Goal: Information Seeking & Learning: Learn about a topic

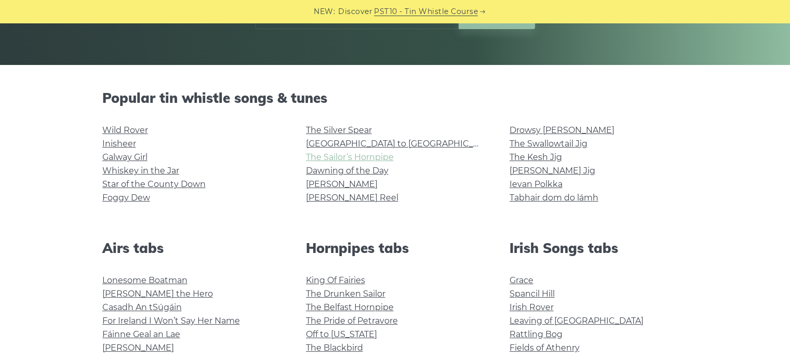
click at [391, 156] on link "The Sailor’s Hornpipe" at bounding box center [350, 157] width 88 height 10
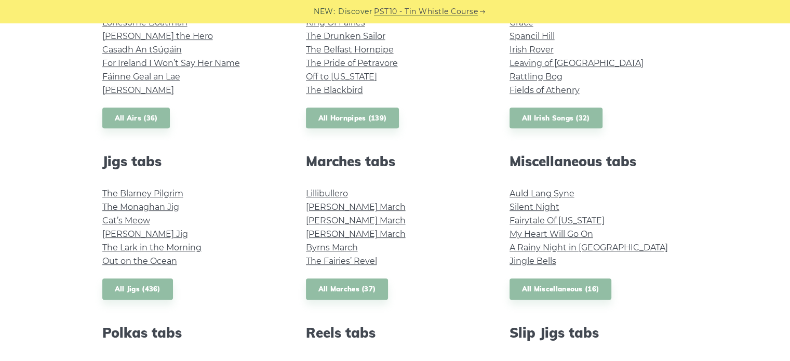
scroll to position [468, 0]
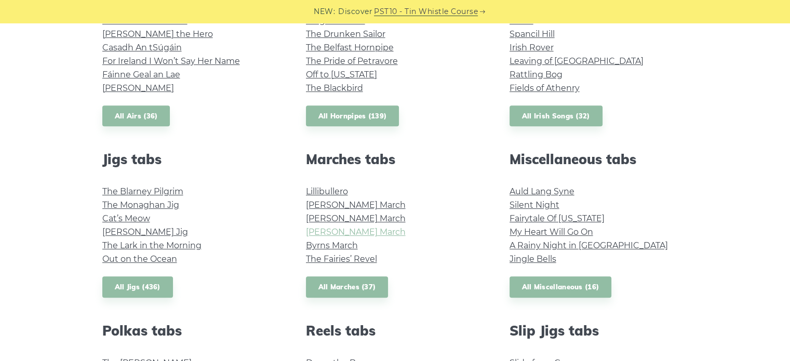
click at [353, 228] on link "[PERSON_NAME] March" at bounding box center [356, 232] width 100 height 10
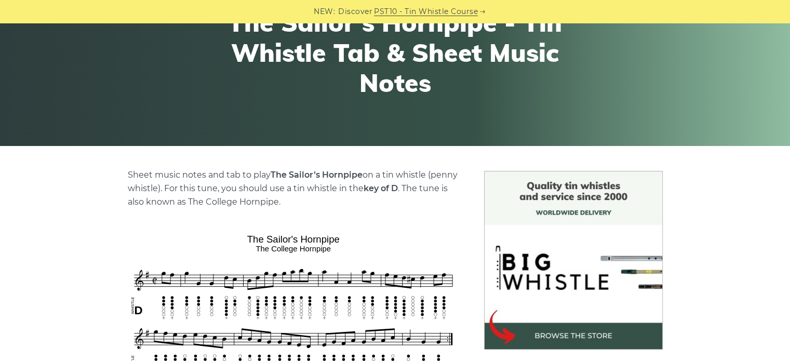
scroll to position [260, 0]
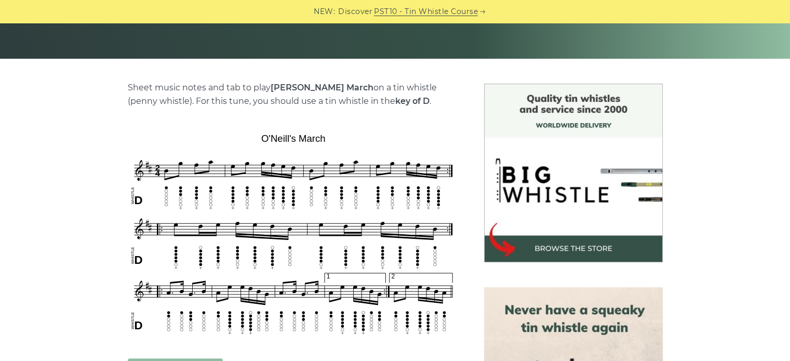
scroll to position [364, 0]
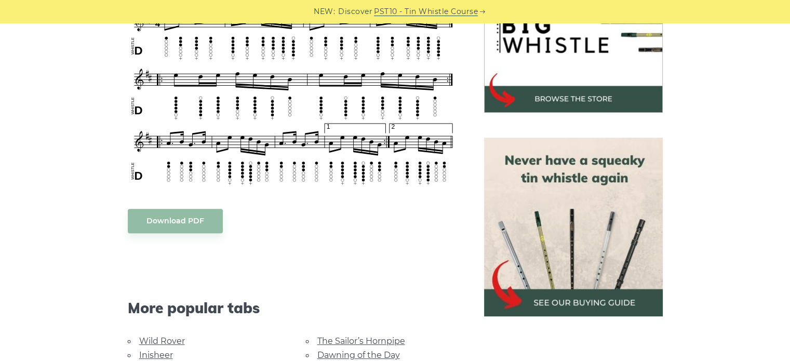
drag, startPoint x: 163, startPoint y: 152, endPoint x: 168, endPoint y: 147, distance: 7.7
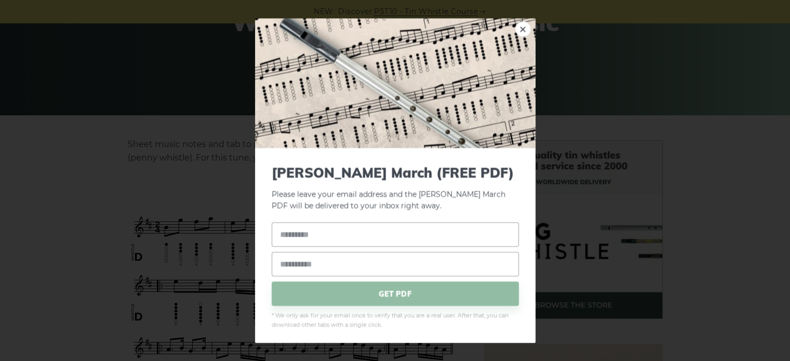
scroll to position [156, 0]
click at [515, 30] on link "×" at bounding box center [523, 29] width 16 height 16
